Goal: Information Seeking & Learning: Learn about a topic

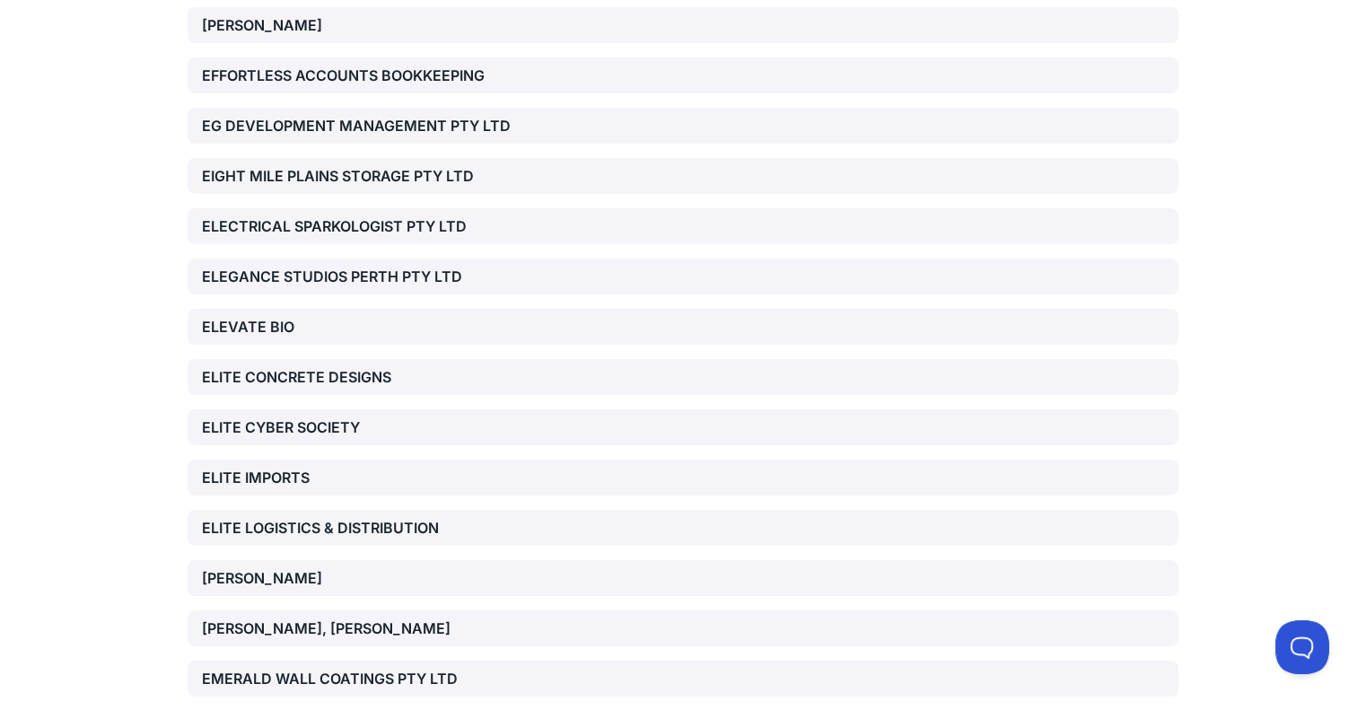
click at [316, 517] on div "ELITE LOGISTICS & DISTRIBUTION" at bounding box center [360, 528] width 316 height 22
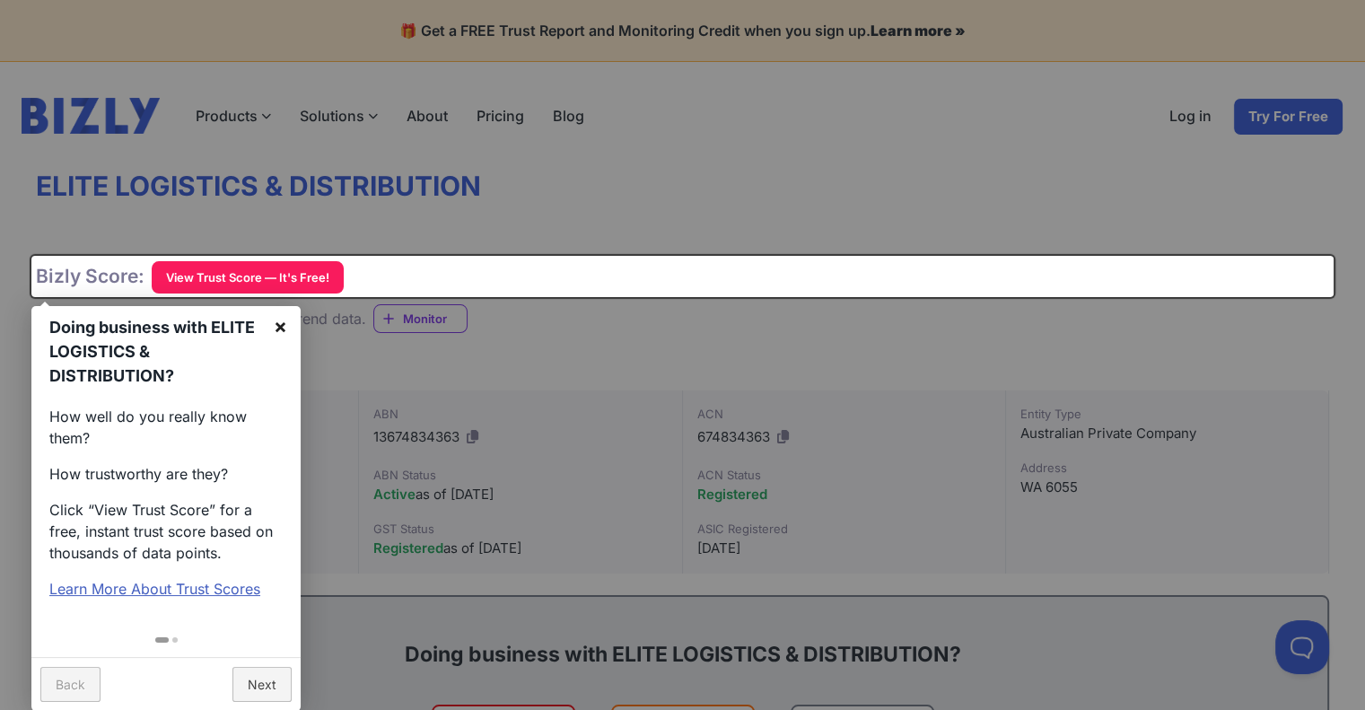
click at [287, 328] on link "×" at bounding box center [280, 326] width 40 height 40
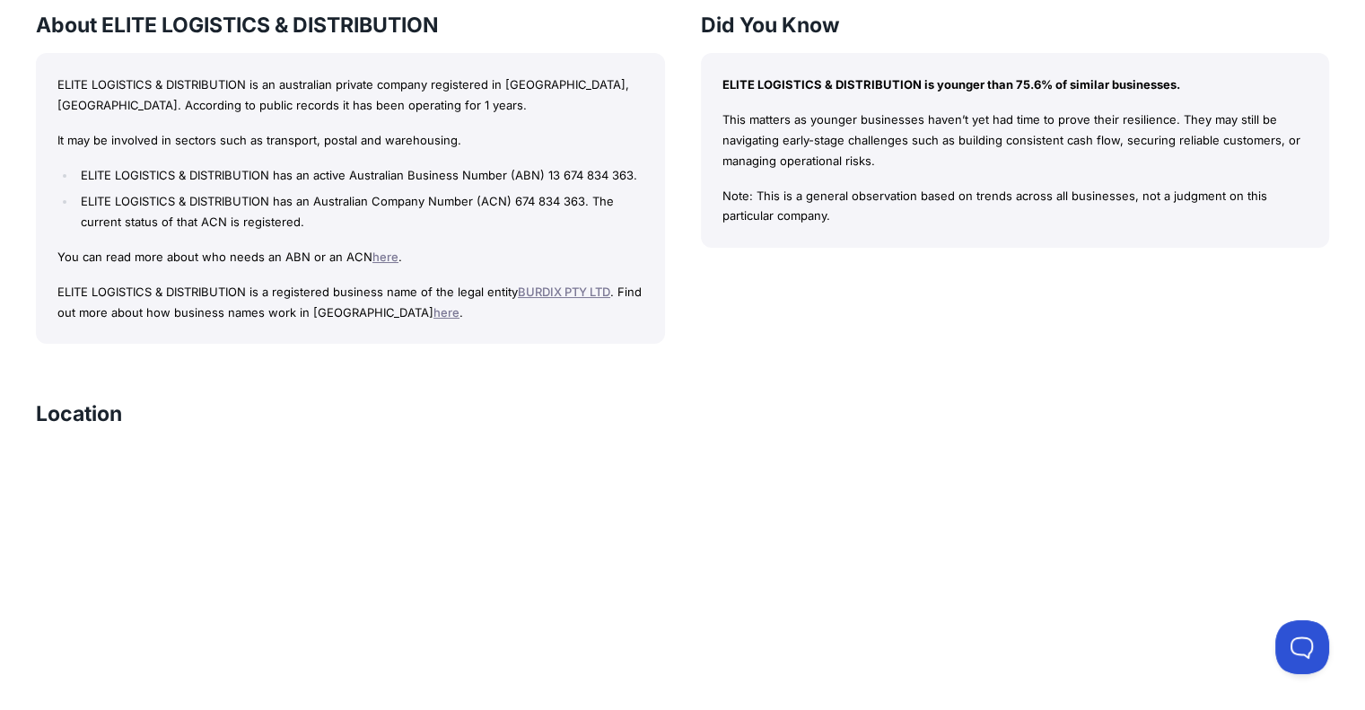
scroll to position [1705, 0]
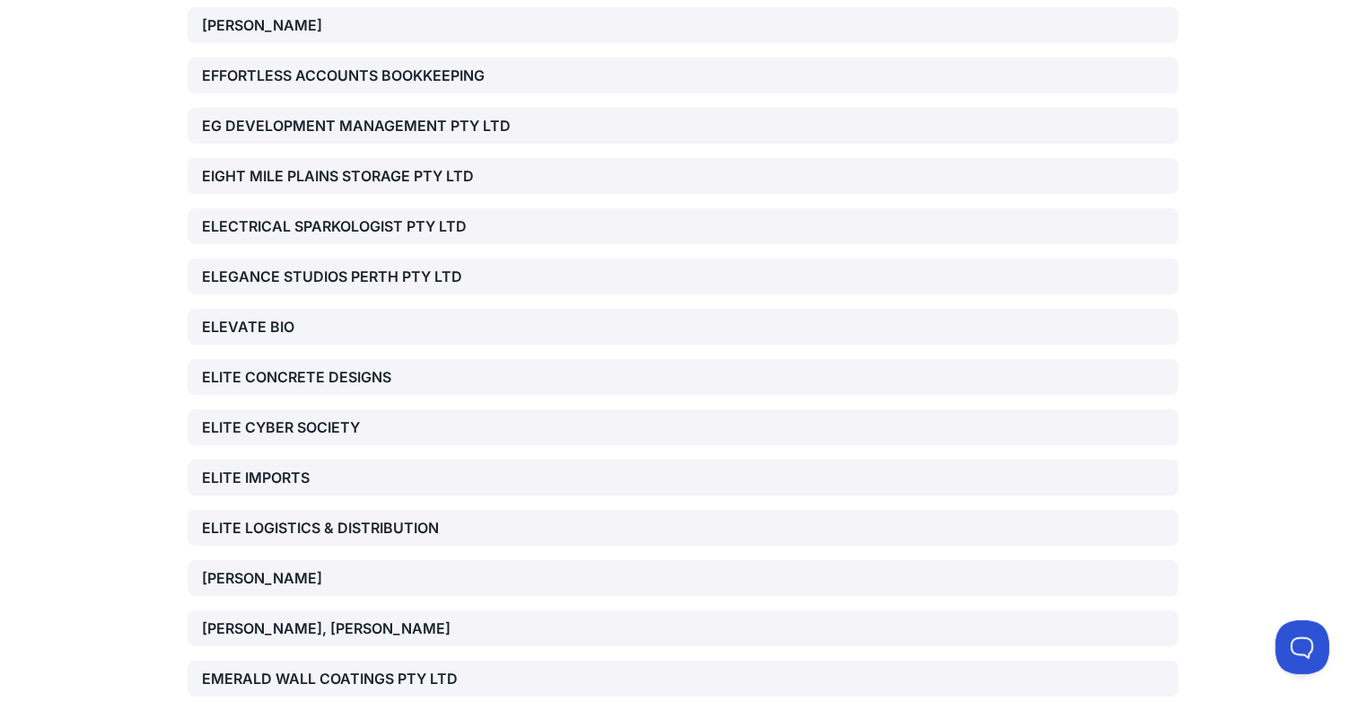
click at [379, 517] on div "ELITE LOGISTICS & DISTRIBUTION" at bounding box center [360, 528] width 316 height 22
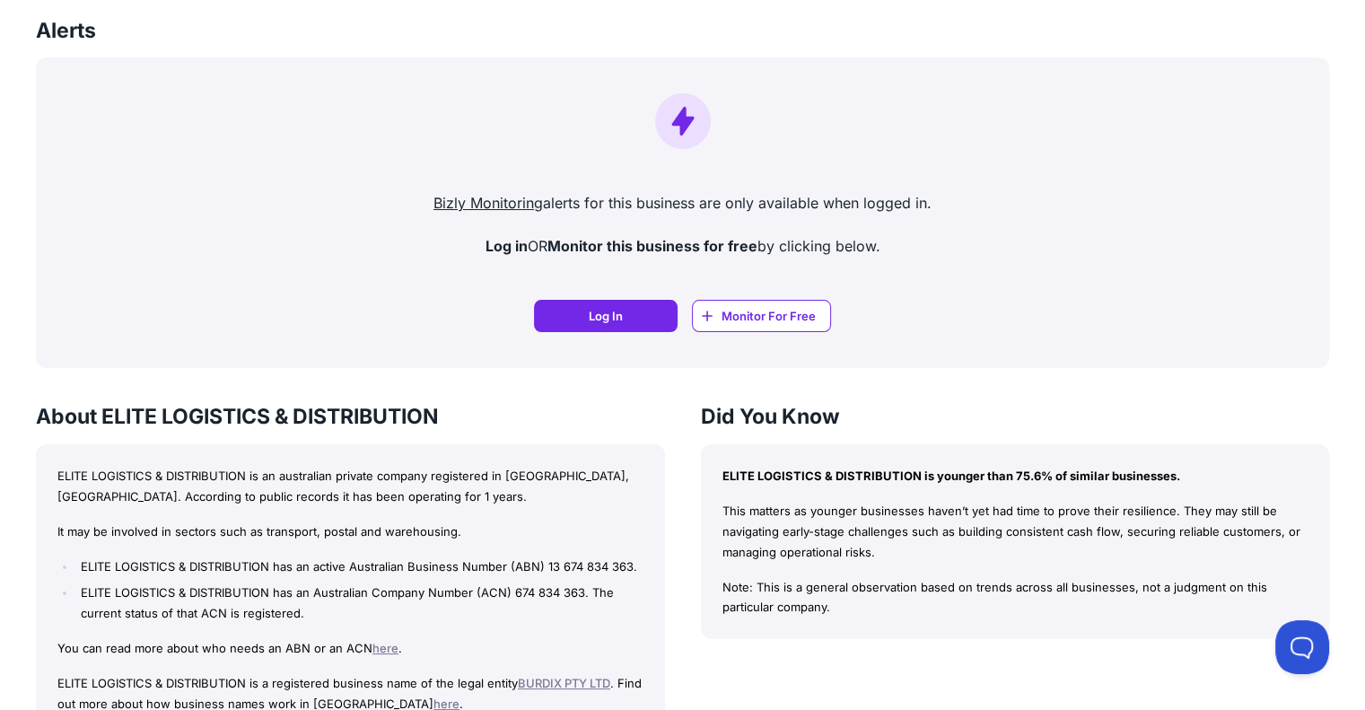
scroll to position [1167, 0]
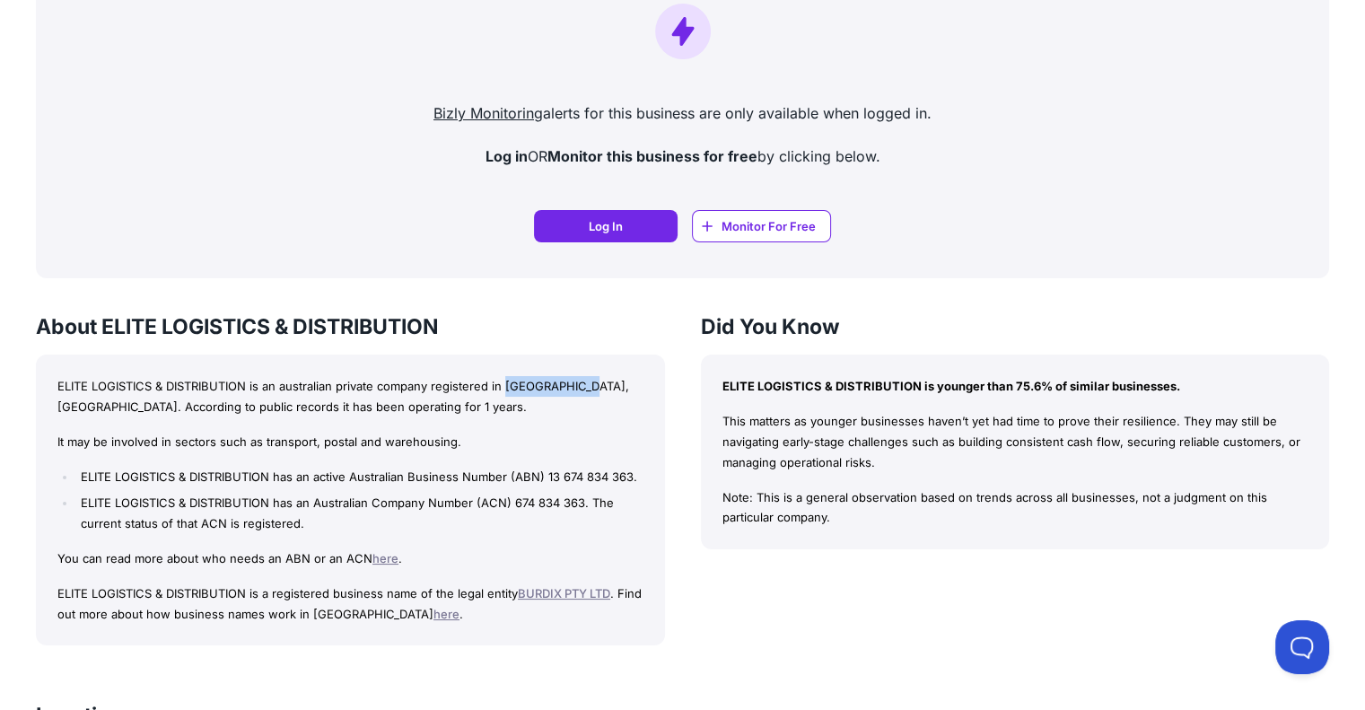
drag, startPoint x: 507, startPoint y: 380, endPoint x: 566, endPoint y: 394, distance: 60.7
click at [577, 387] on p "ELITE LOGISTICS & DISTRIBUTION is an australian private company registered in W…" at bounding box center [350, 396] width 586 height 41
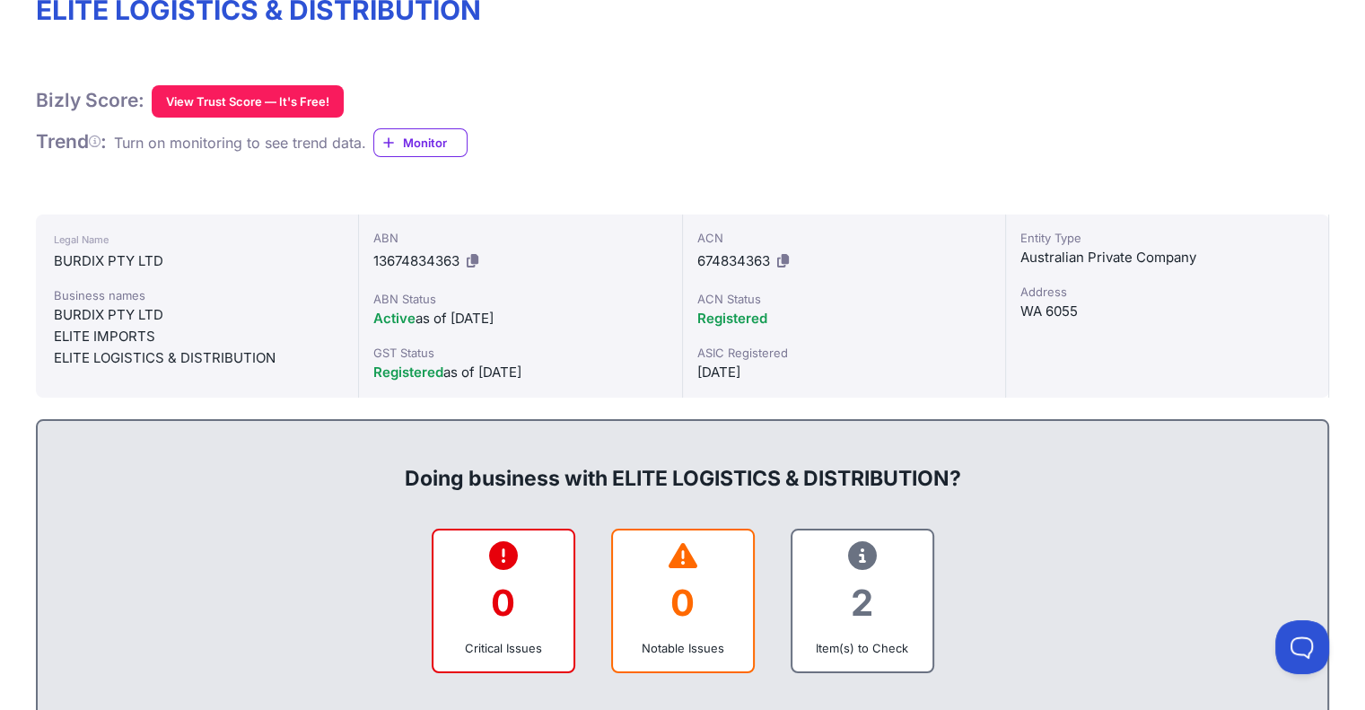
scroll to position [0, 0]
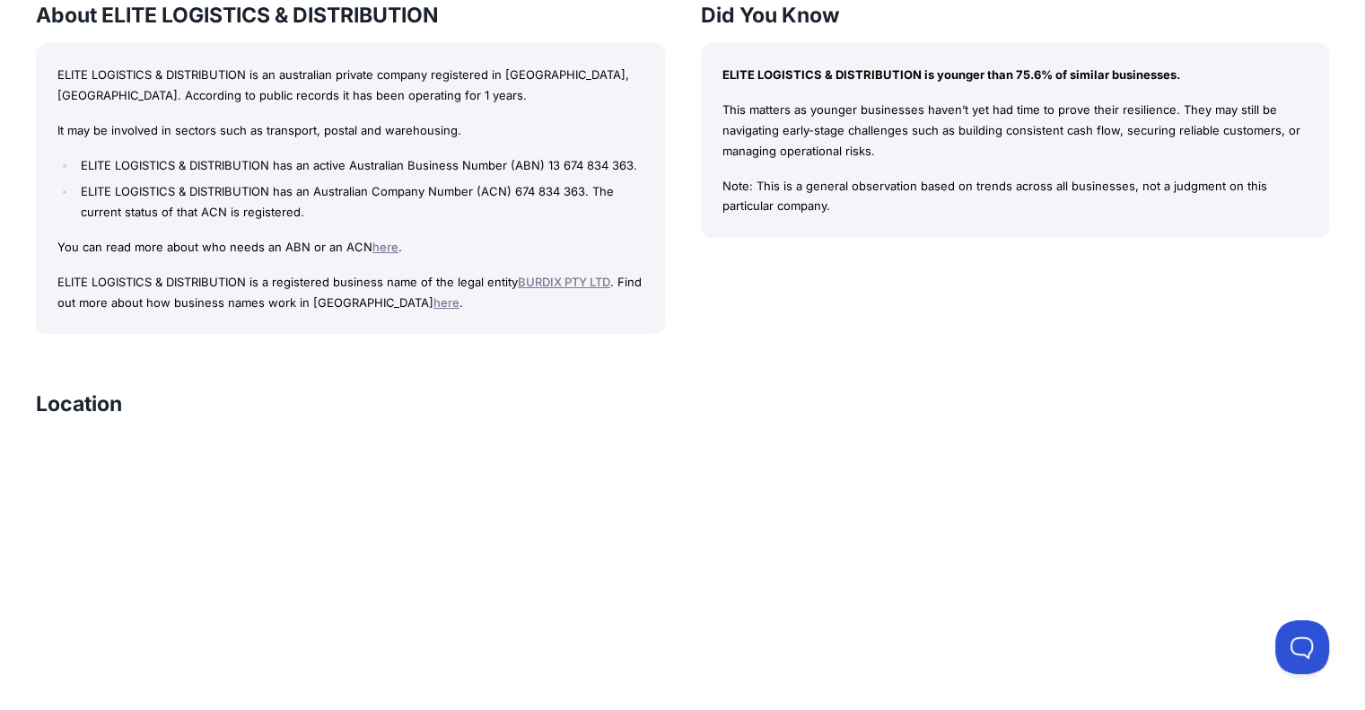
scroll to position [1526, 0]
